Goal: Information Seeking & Learning: Learn about a topic

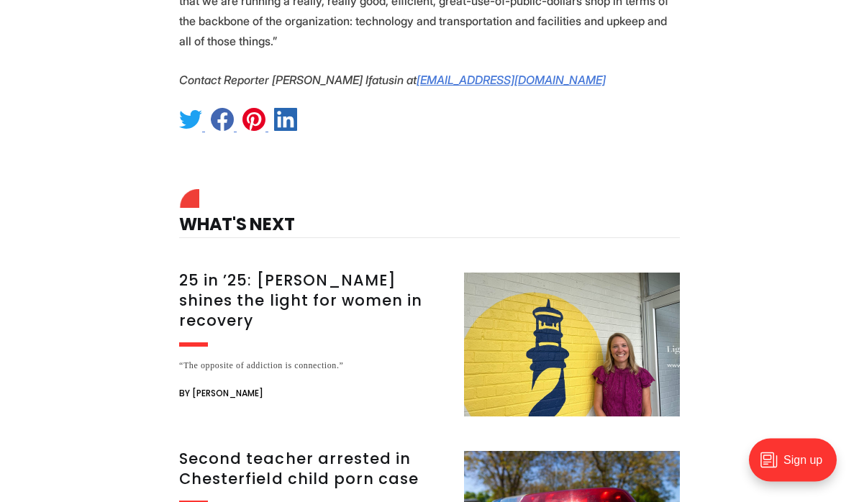
scroll to position [2017, 0]
click at [383, 271] on h3 "25 in ’25: [PERSON_NAME] shines the light for women in recovery" at bounding box center [313, 301] width 268 height 60
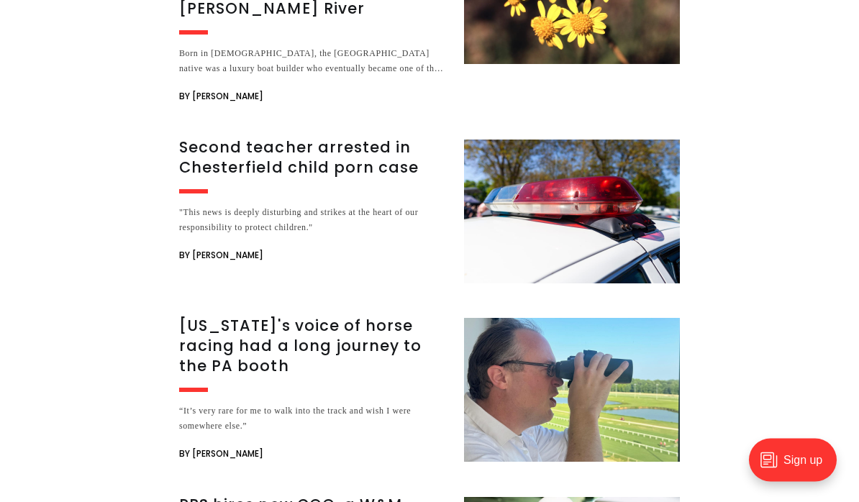
scroll to position [3699, 0]
click at [337, 137] on h3 "Second teacher arrested in Chesterfield child porn case" at bounding box center [313, 157] width 268 height 40
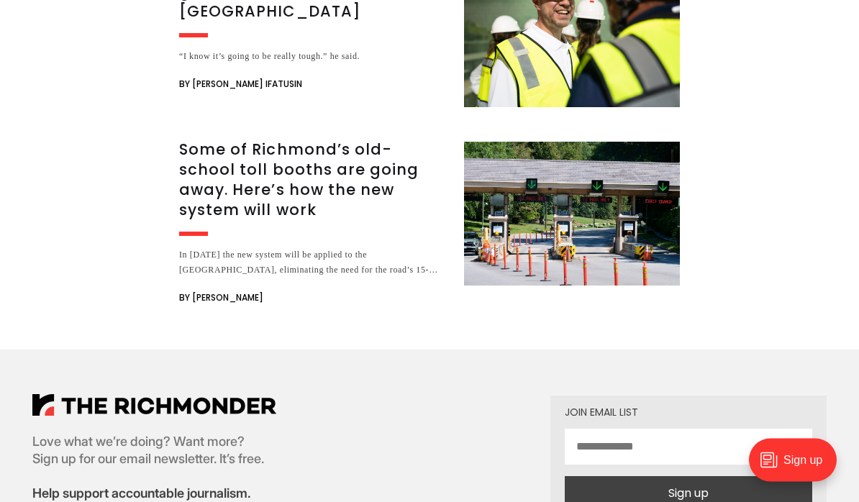
scroll to position [1783, 0]
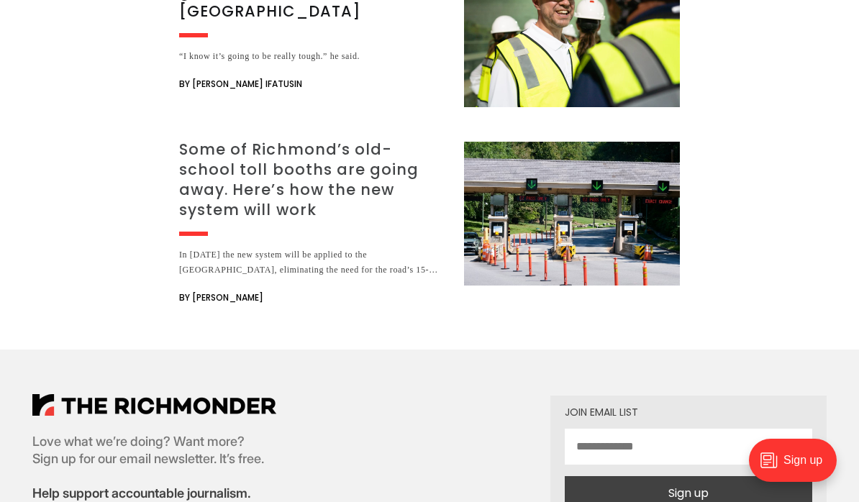
click at [376, 159] on h3 "Some of Richmond’s old-school toll booths are going away. Here’s how the new sy…" at bounding box center [313, 180] width 268 height 81
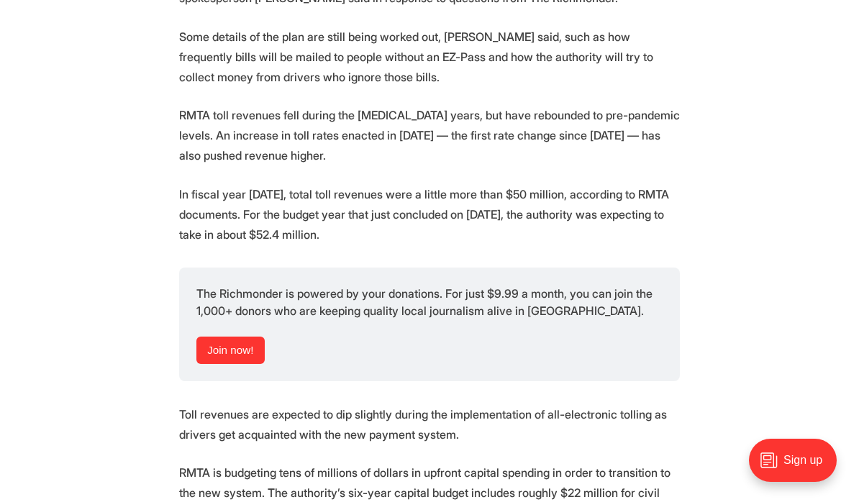
scroll to position [1916, 0]
